Goal: Find specific page/section: Find specific page/section

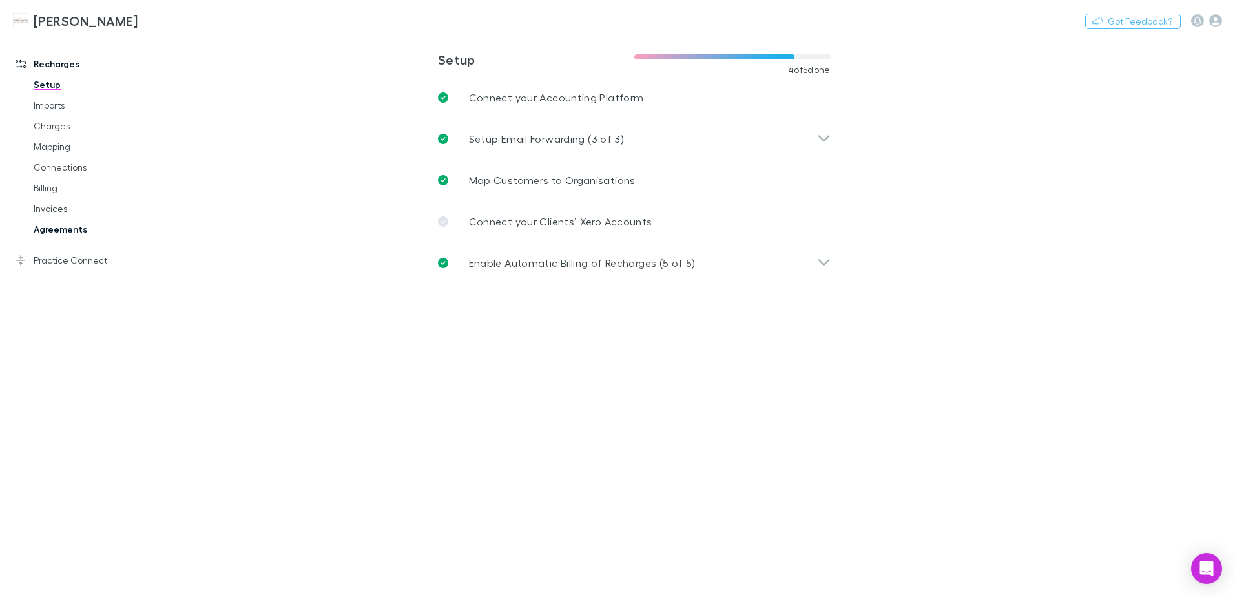
click at [58, 227] on link "Agreements" at bounding box center [98, 229] width 154 height 21
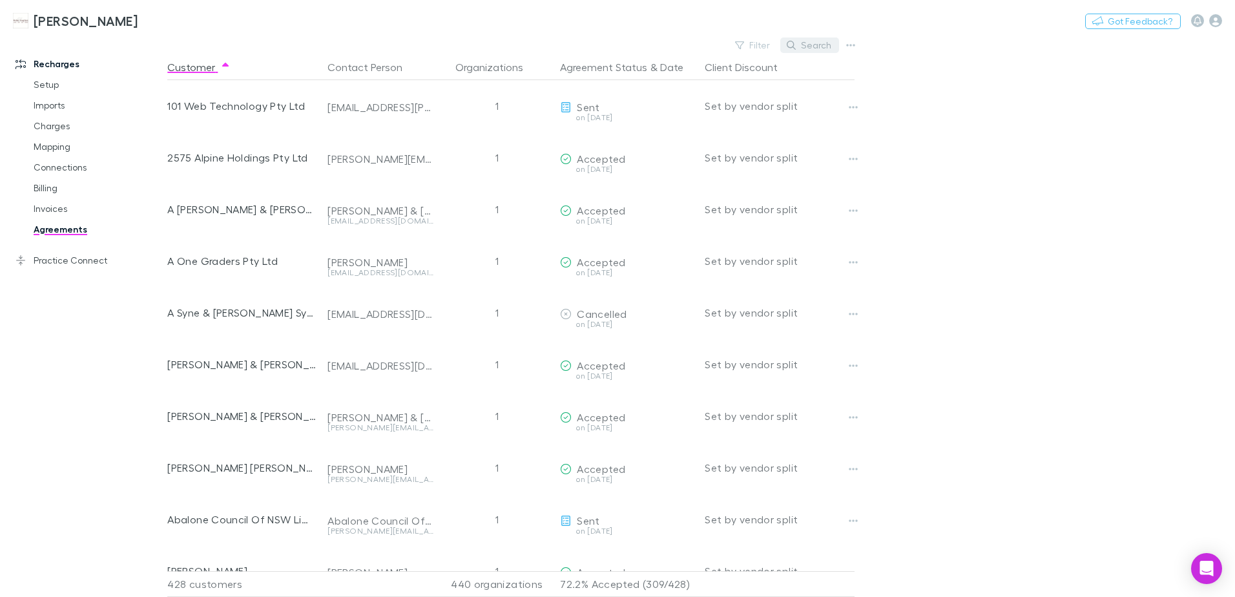
click at [794, 41] on icon "button" at bounding box center [791, 45] width 9 height 9
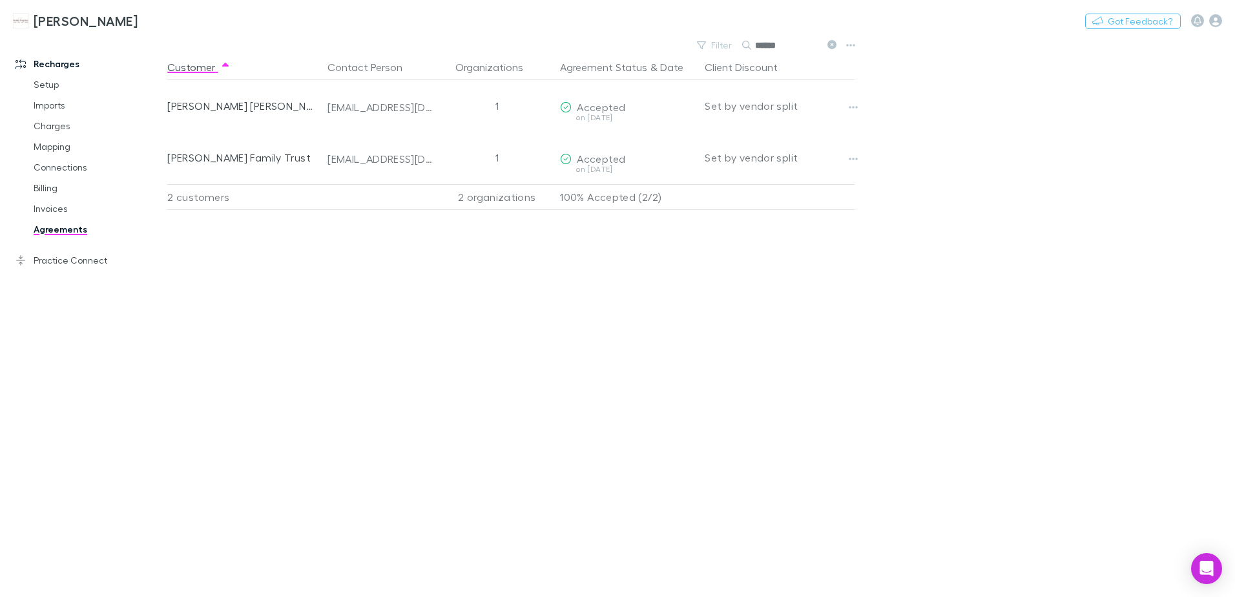
type input "******"
